Goal: Transaction & Acquisition: Purchase product/service

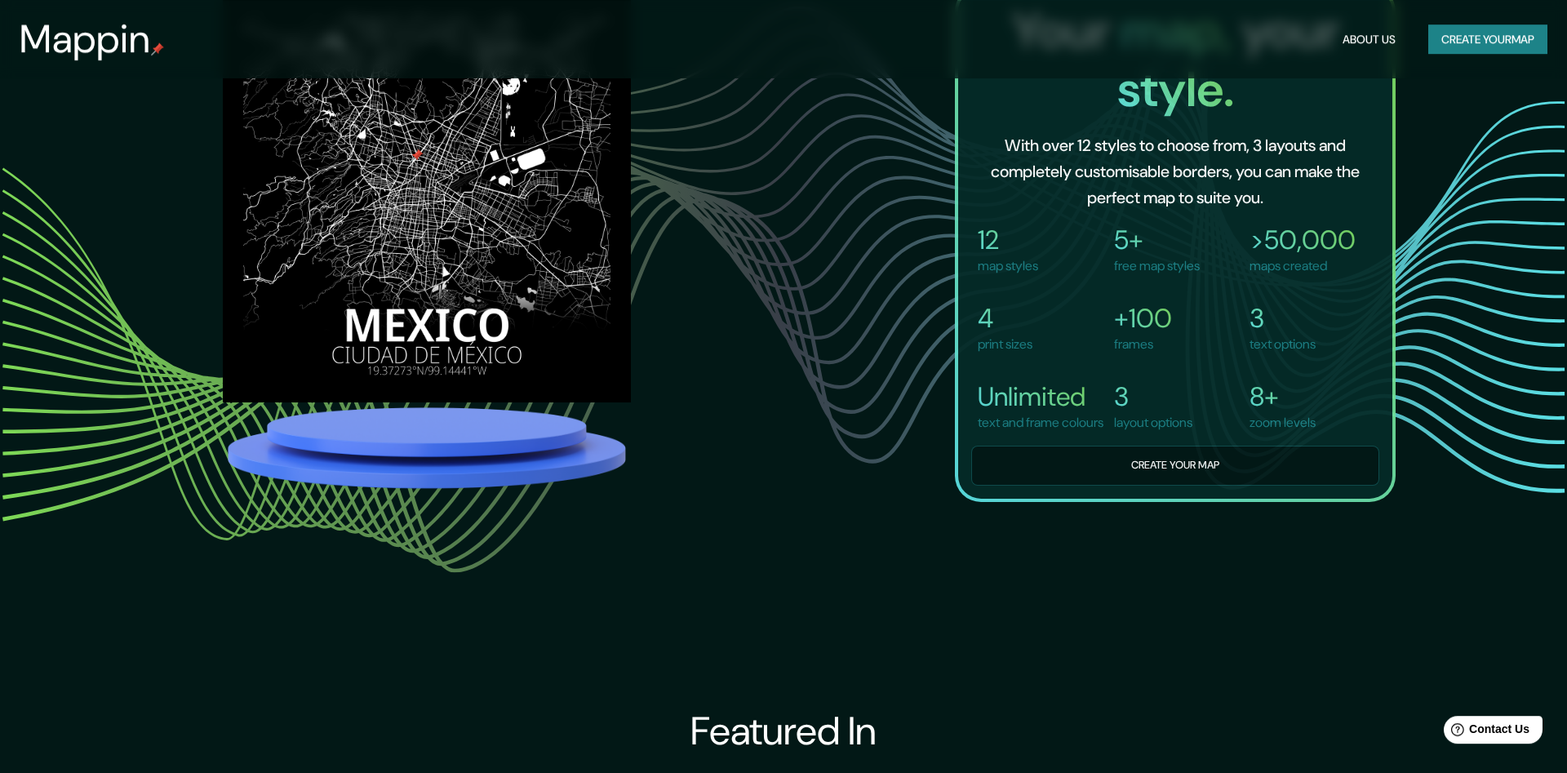
scroll to position [1440, 0]
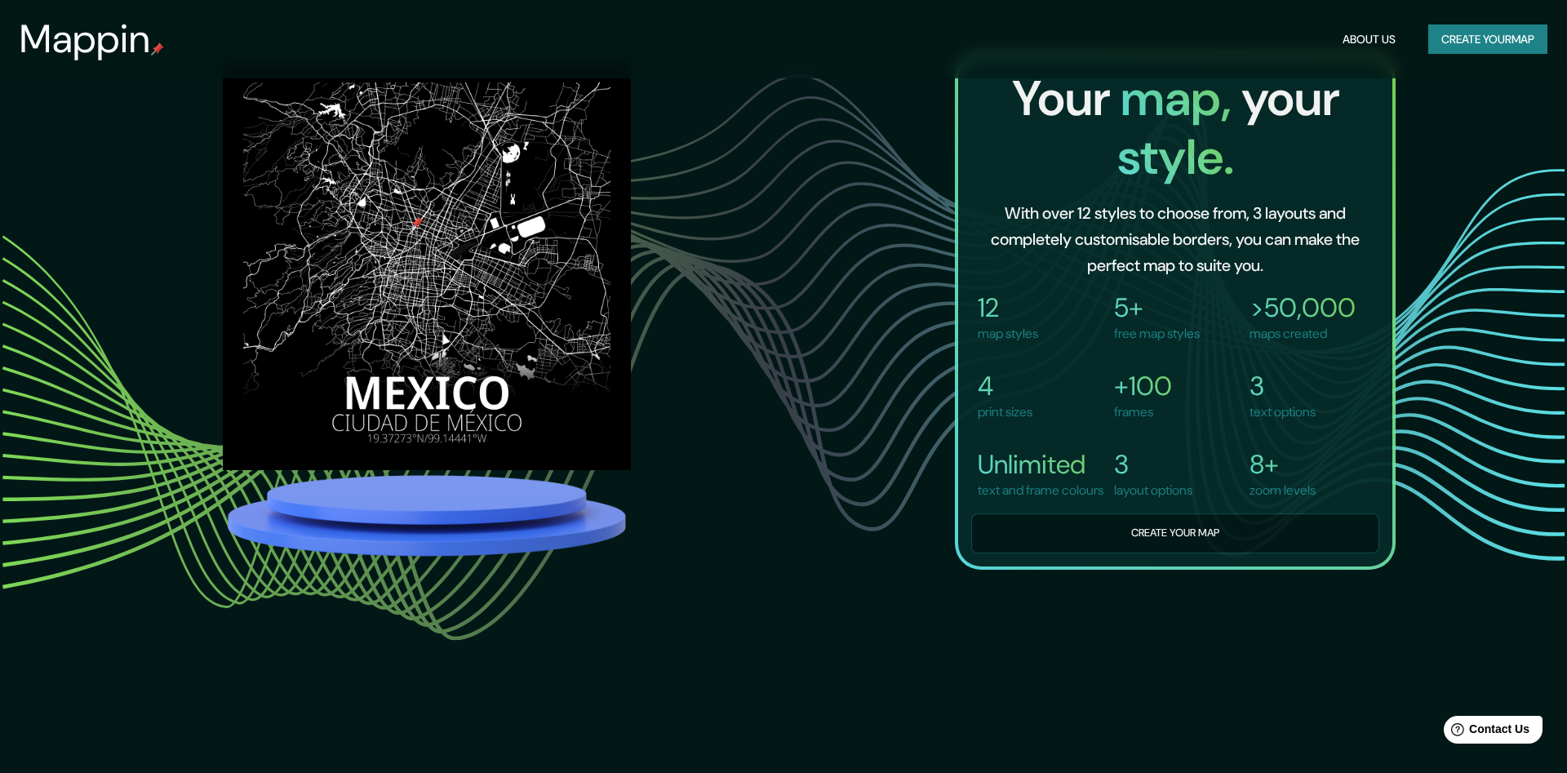
click at [1491, 47] on button "Create your map" at bounding box center [1488, 39] width 119 height 30
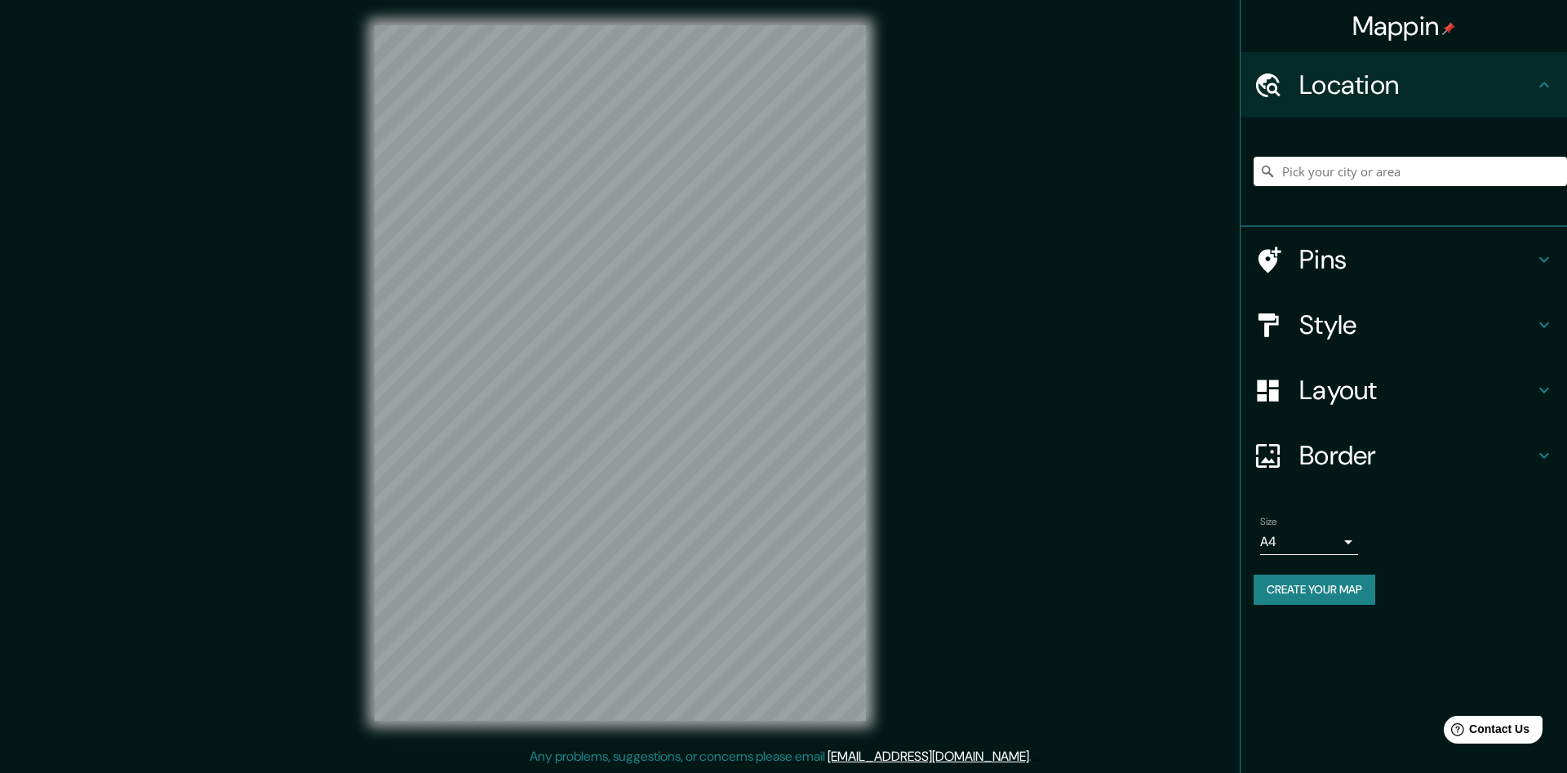
scroll to position [1, 0]
click at [1296, 173] on input "Pick your city or area" at bounding box center [1410, 171] width 313 height 29
type input "[GEOGRAPHIC_DATA]"
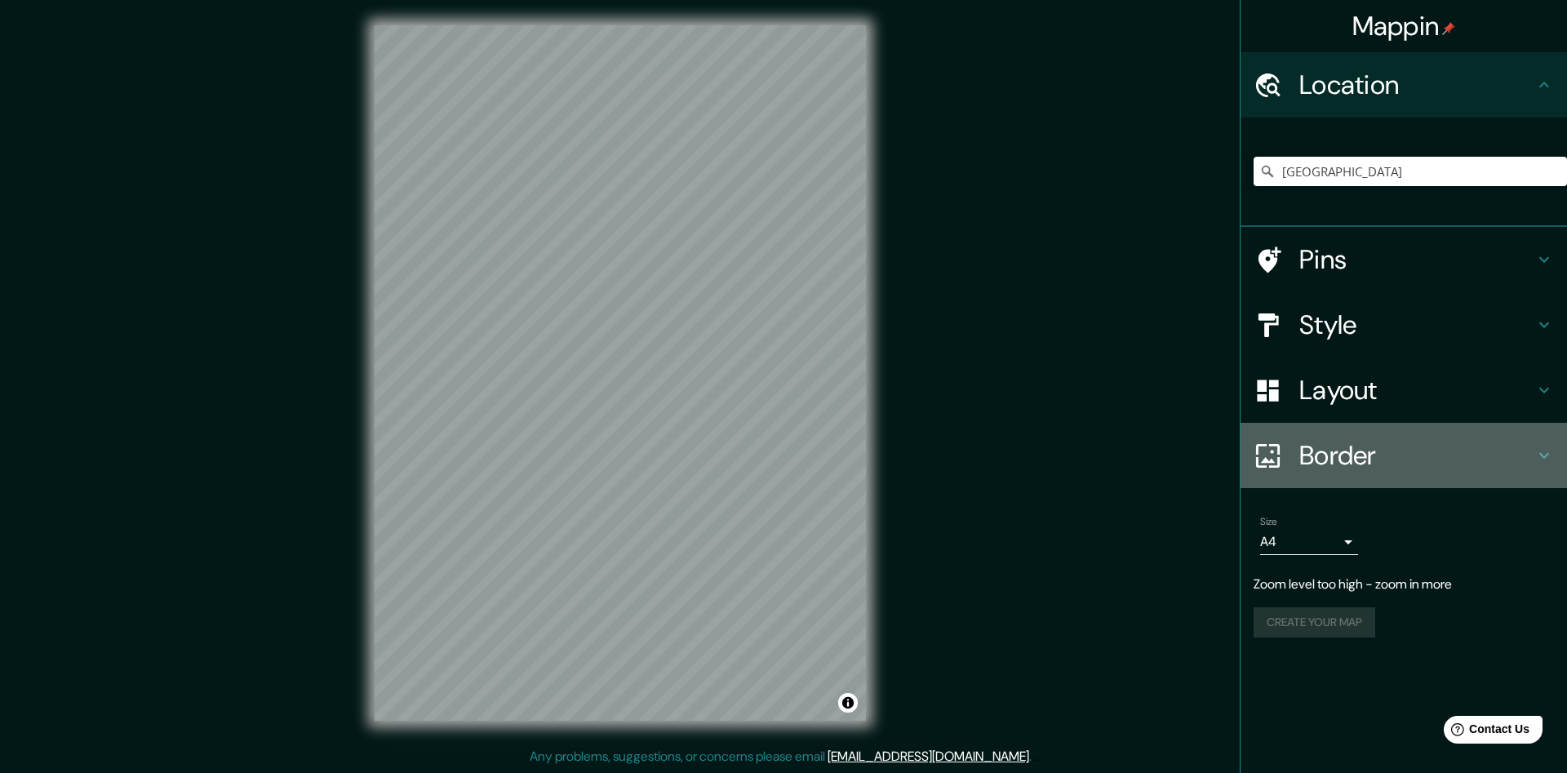
click at [1335, 444] on h4 "Border" at bounding box center [1417, 455] width 235 height 33
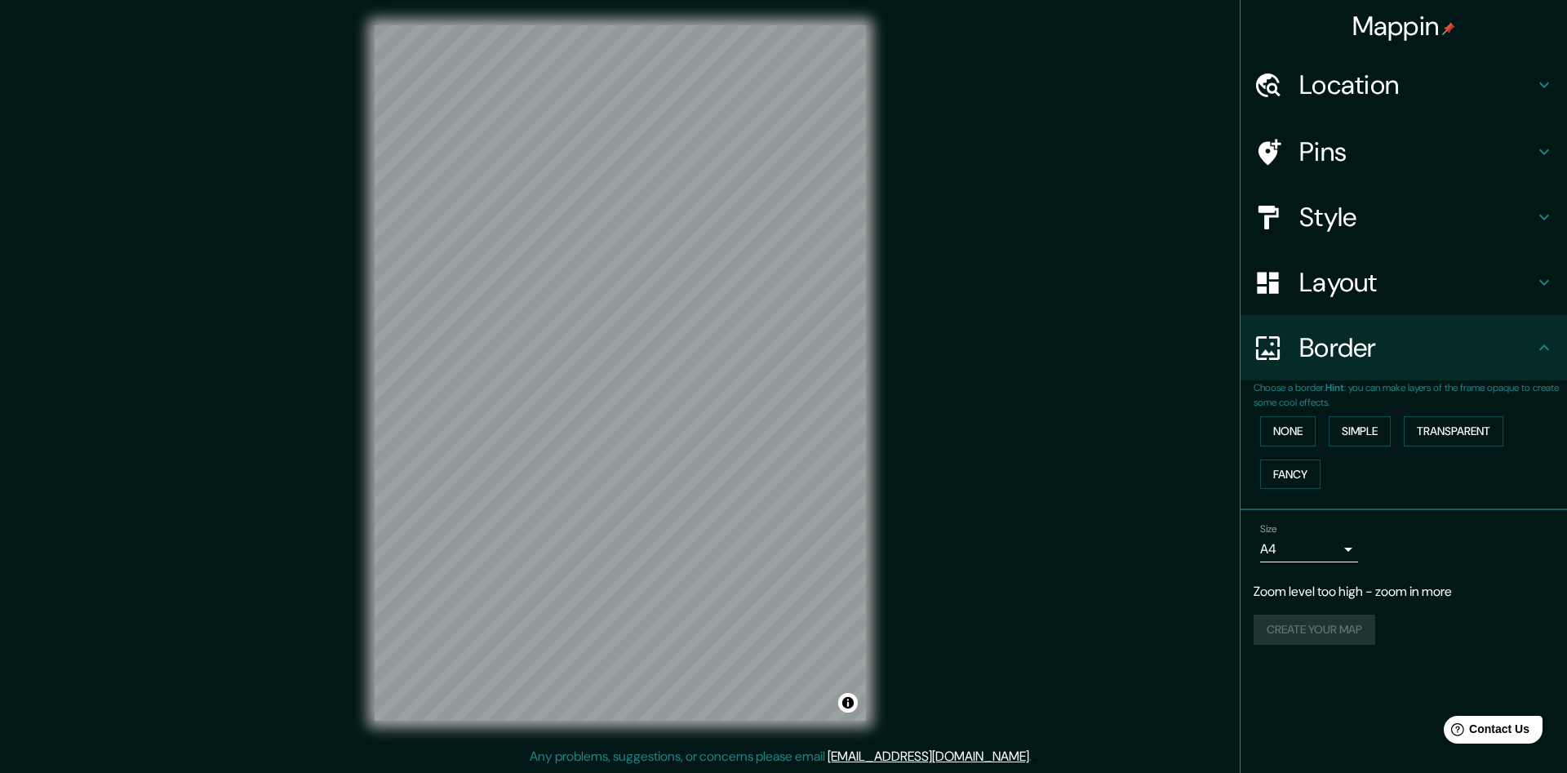
click at [1028, 223] on div "Mappin Location [GEOGRAPHIC_DATA] [GEOGRAPHIC_DATA] [US_STATE] [GEOGRAPHIC_DATA…" at bounding box center [783, 386] width 1567 height 774
click at [1325, 347] on h4 "Border" at bounding box center [1417, 347] width 235 height 33
click at [1371, 442] on button "Simple" at bounding box center [1360, 431] width 62 height 30
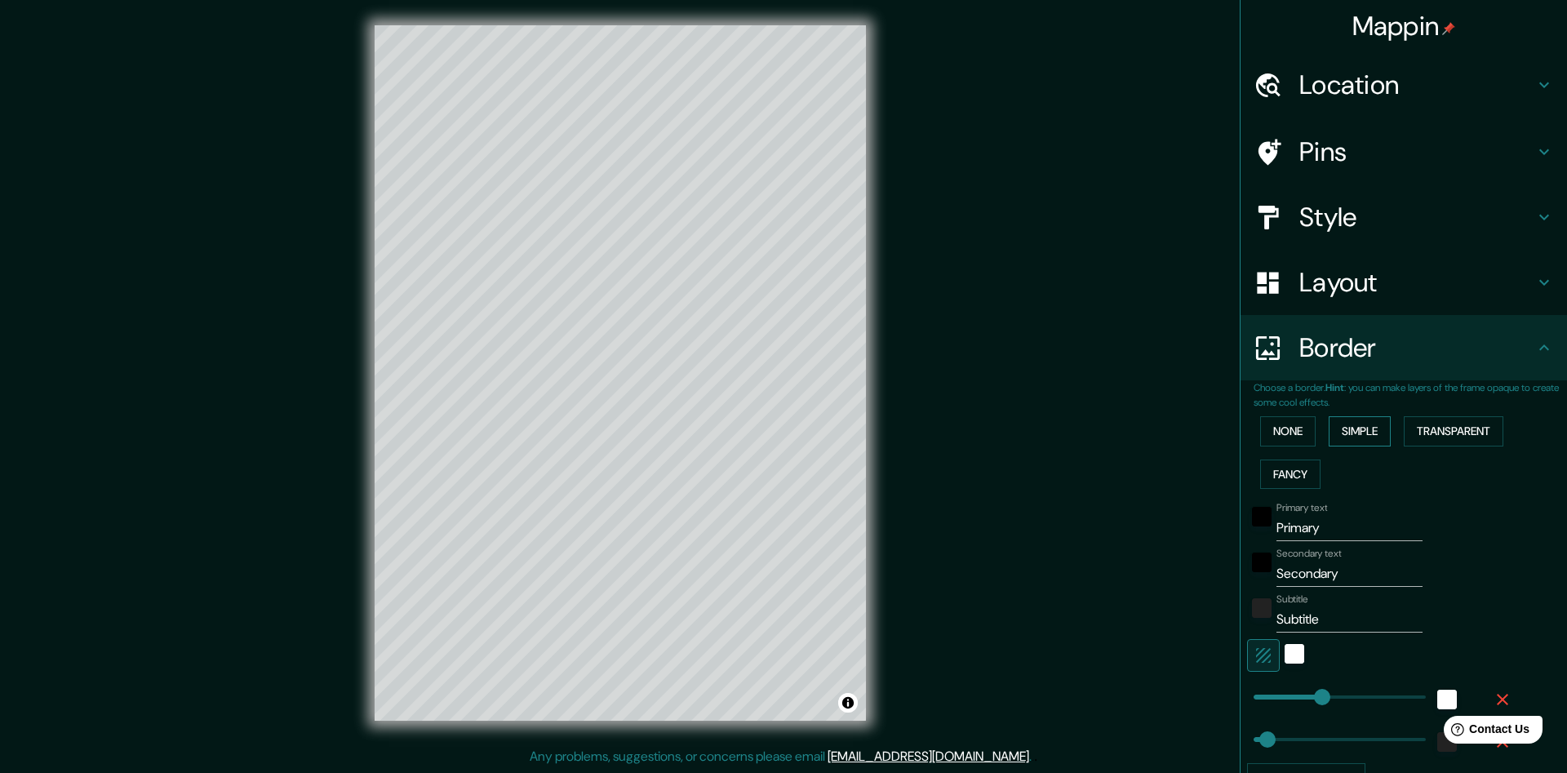
click at [1375, 433] on button "Simple" at bounding box center [1360, 431] width 62 height 30
type input "241"
type input "48"
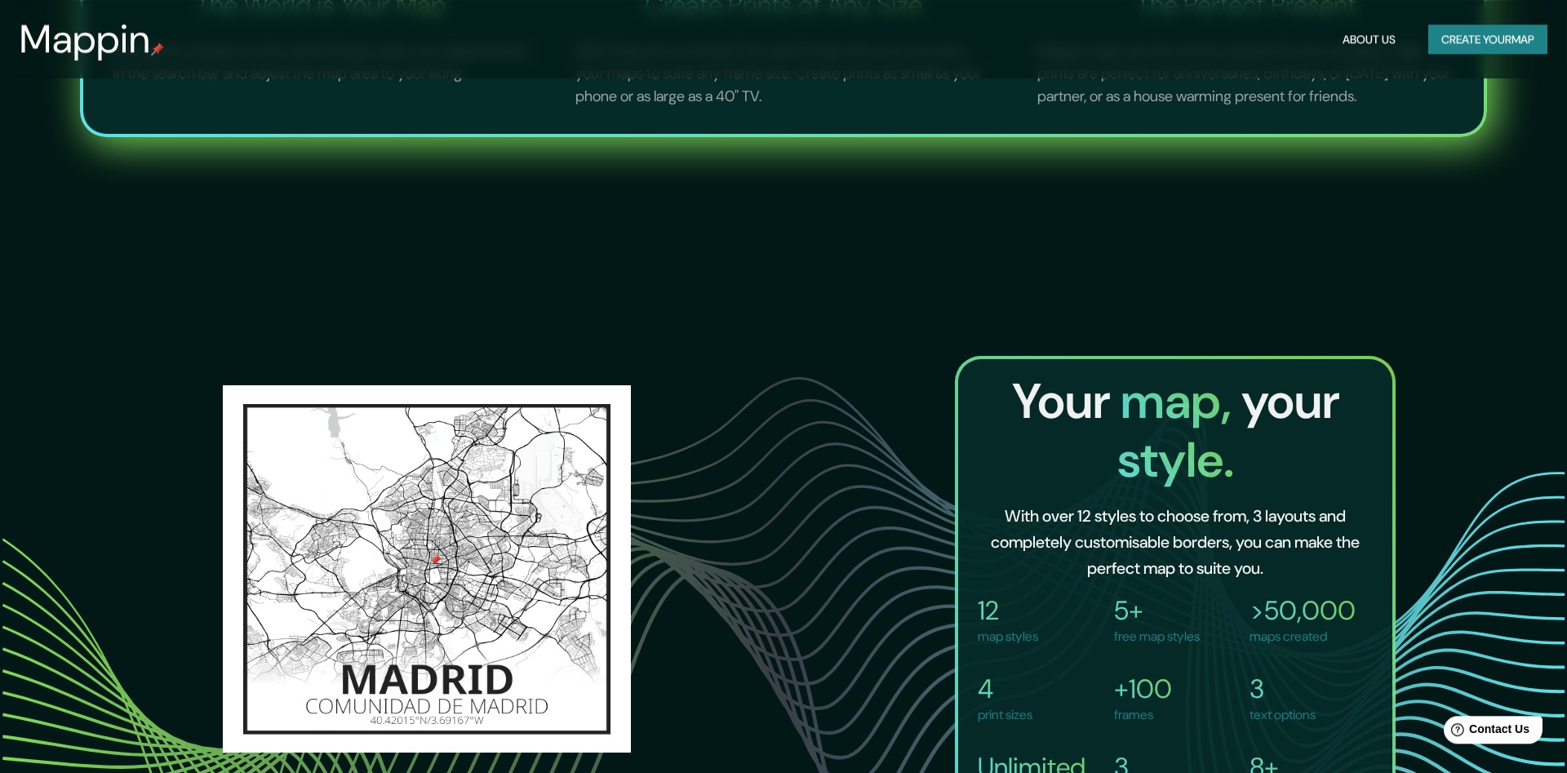
scroll to position [1421, 0]
